Goal: Find specific page/section: Find specific page/section

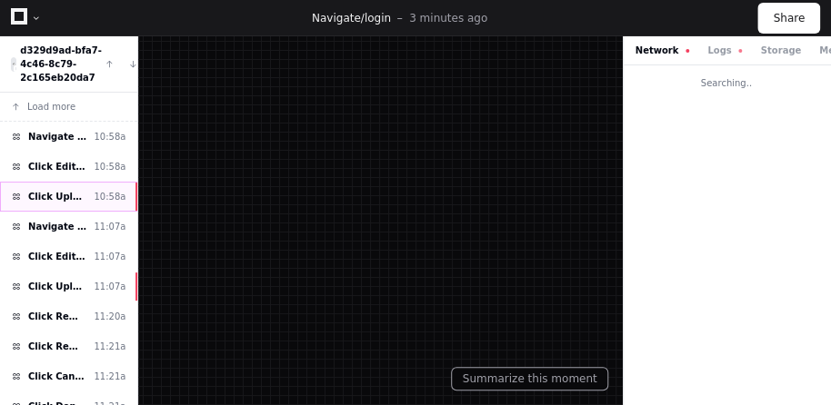
click at [68, 190] on span "Click Upload" at bounding box center [57, 197] width 58 height 14
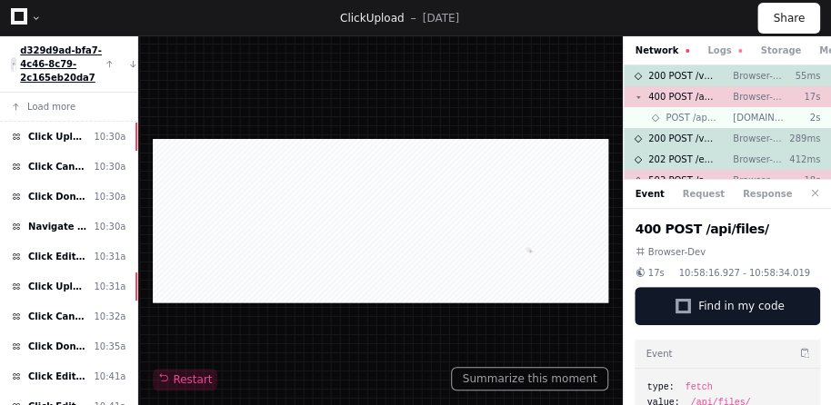
click at [43, 79] on span "d329d9ad-bfa7-4c46-8c79-2c165eb20da7" at bounding box center [61, 63] width 82 height 37
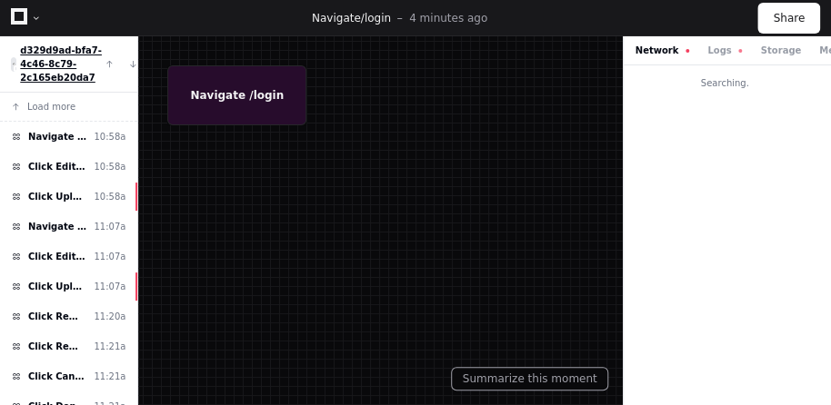
click at [41, 68] on span "d329d9ad-bfa7-4c46-8c79-2c165eb20da7" at bounding box center [61, 63] width 82 height 37
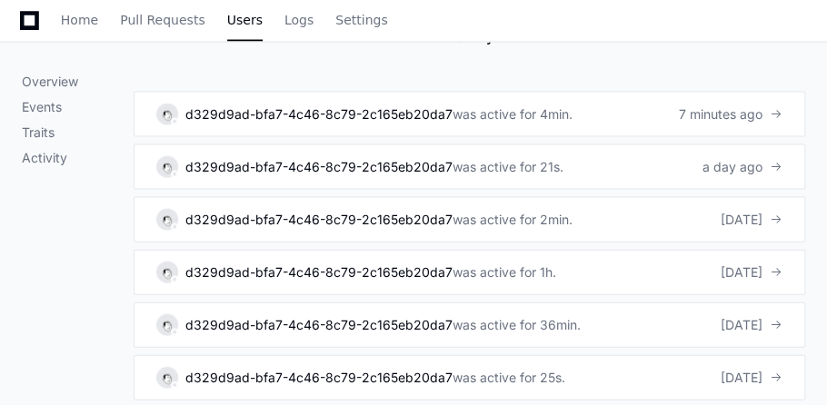
scroll to position [1072, 0]
